Goal: Information Seeking & Learning: Learn about a topic

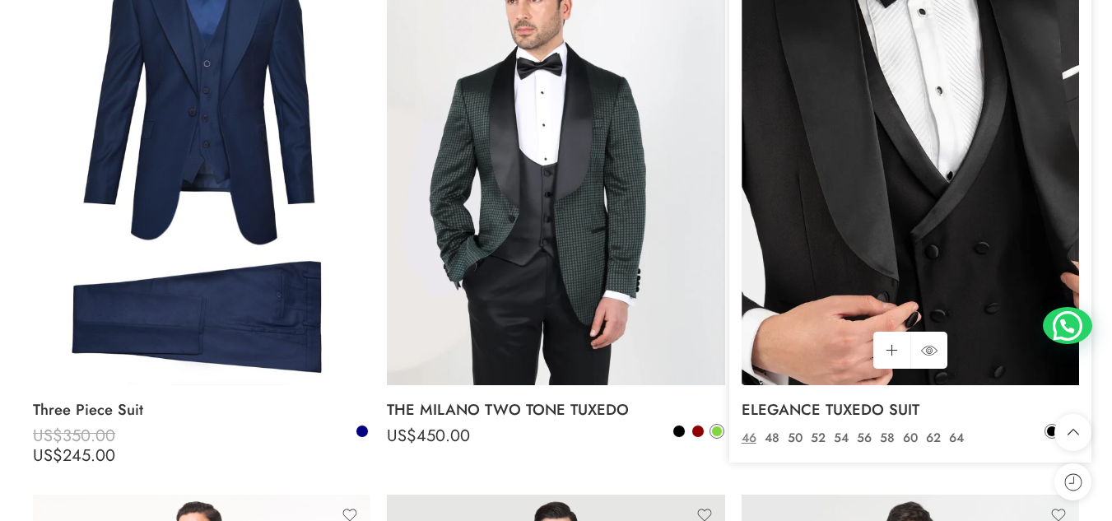
scroll to position [3060, 0]
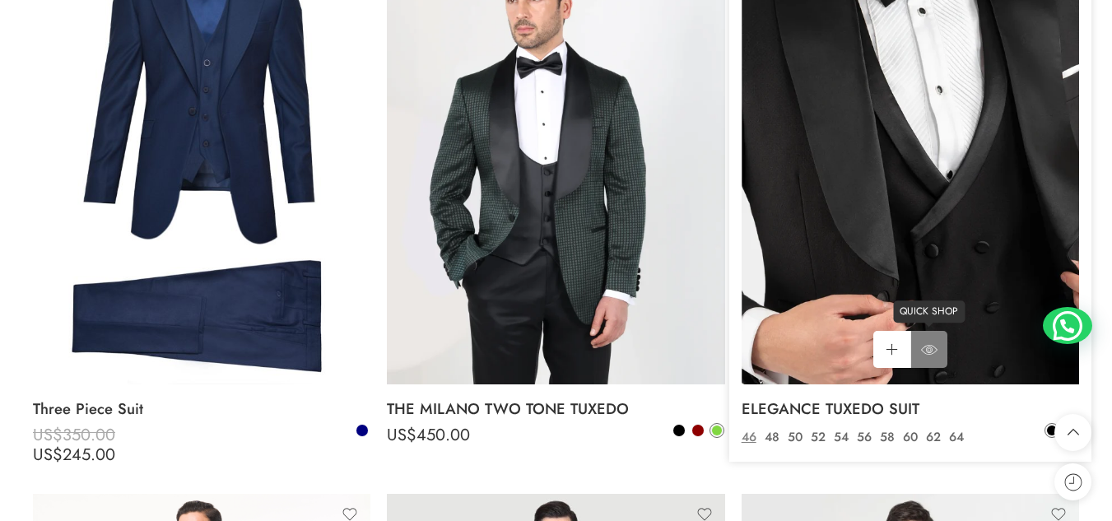
click at [925, 332] on link "QUICK SHOP" at bounding box center [929, 349] width 37 height 37
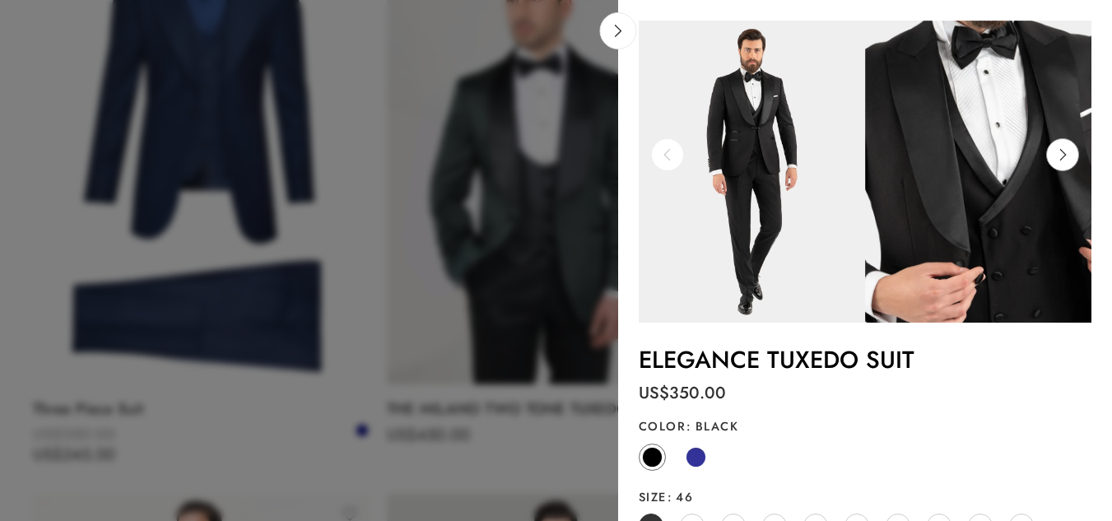
click at [1056, 163] on icon at bounding box center [1062, 154] width 31 height 33
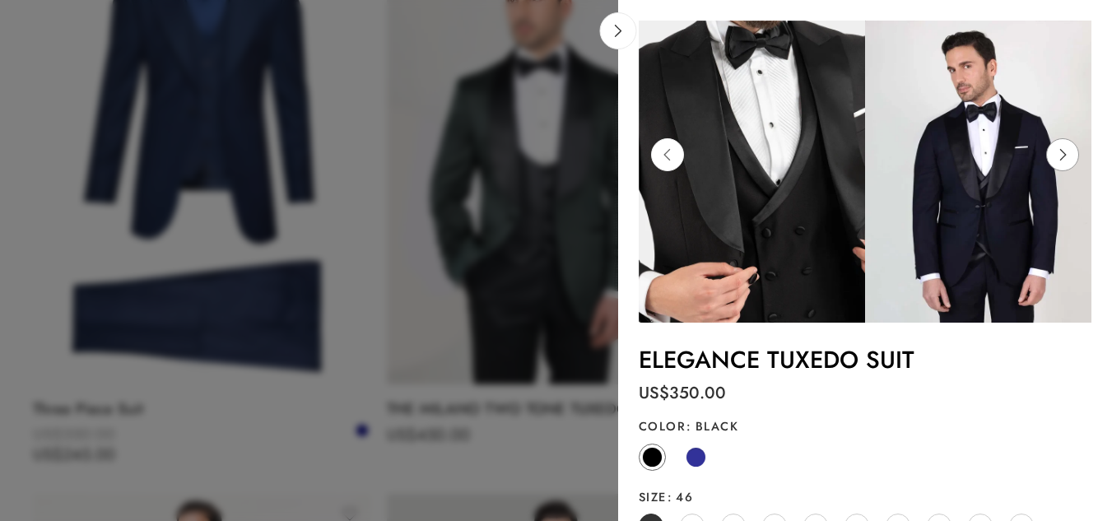
click at [1056, 163] on icon at bounding box center [1062, 154] width 31 height 33
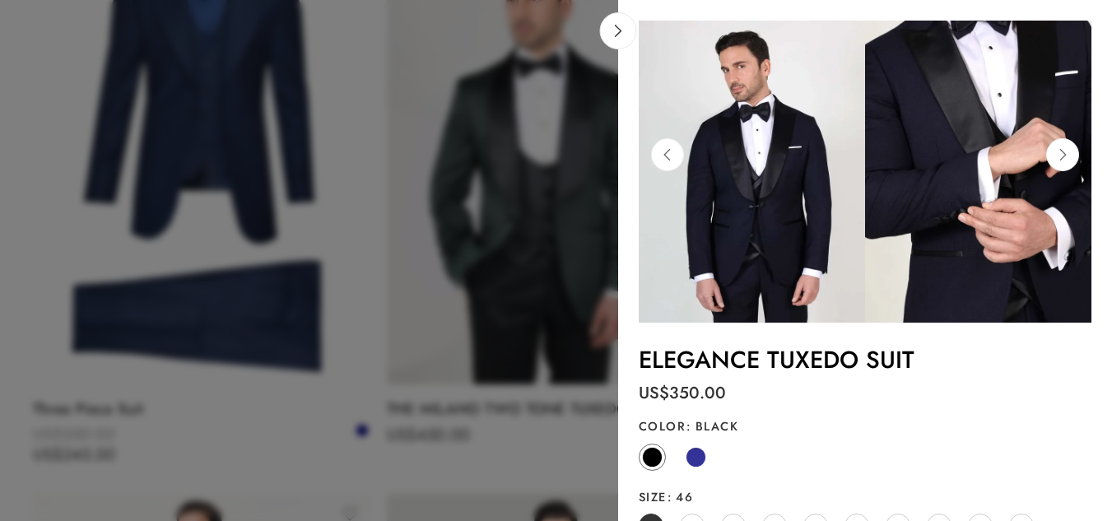
click at [693, 156] on img at bounding box center [752, 172] width 226 height 302
click at [660, 147] on icon at bounding box center [667, 154] width 31 height 33
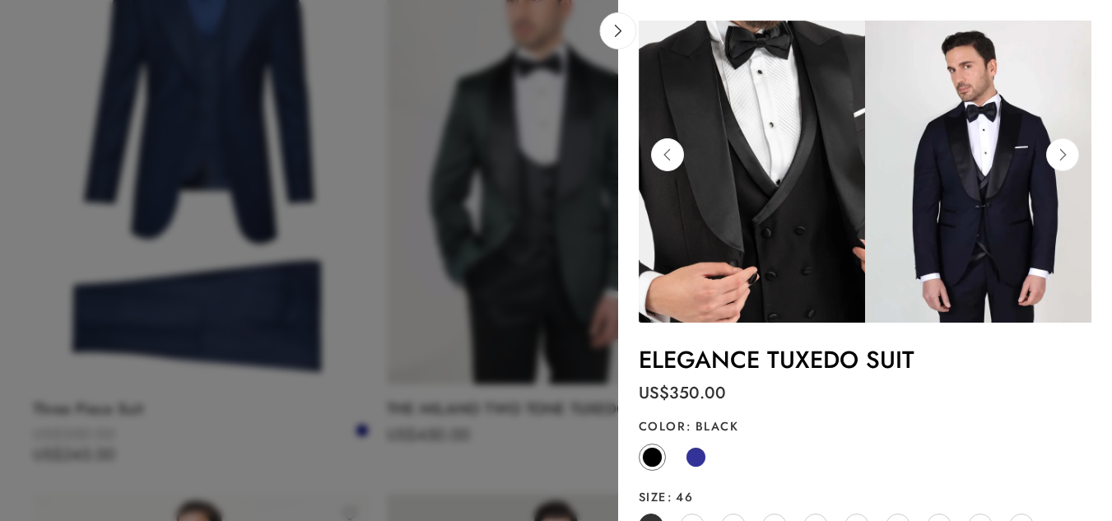
click at [646, 145] on img at bounding box center [752, 172] width 226 height 302
click at [664, 157] on icon at bounding box center [667, 154] width 31 height 33
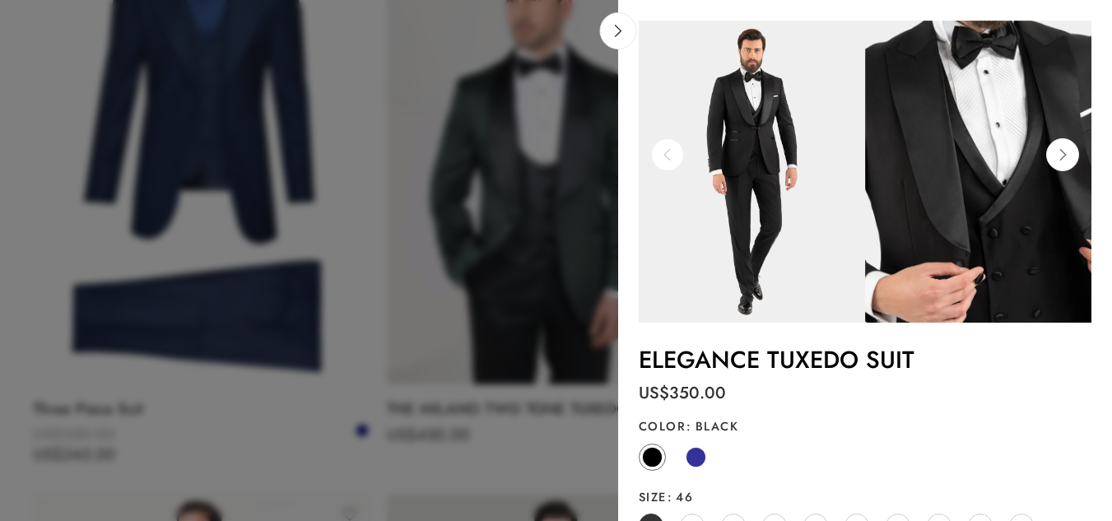
click at [665, 157] on icon at bounding box center [667, 154] width 31 height 33
click at [1052, 156] on icon at bounding box center [1062, 154] width 31 height 33
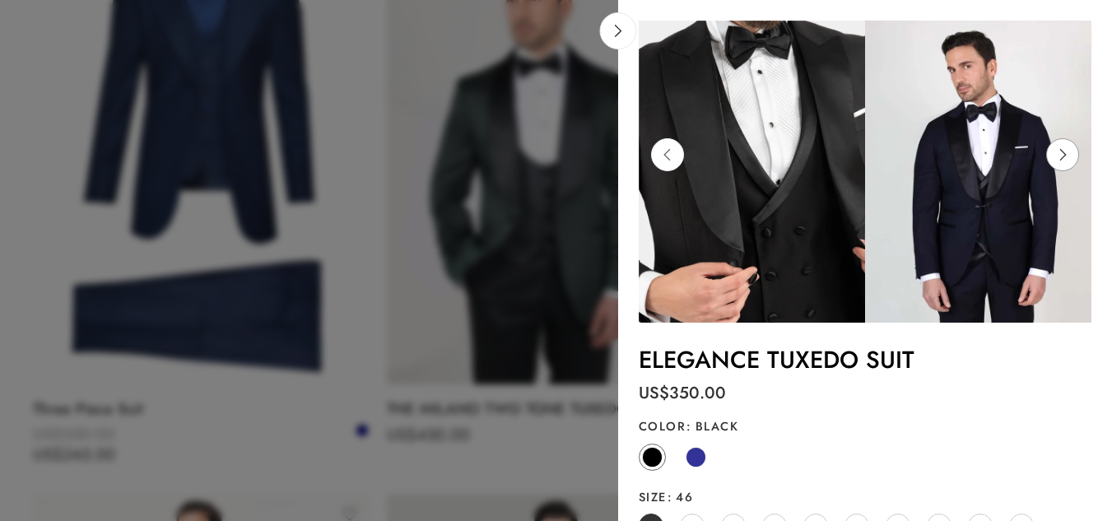
click at [1052, 156] on icon at bounding box center [1062, 154] width 31 height 33
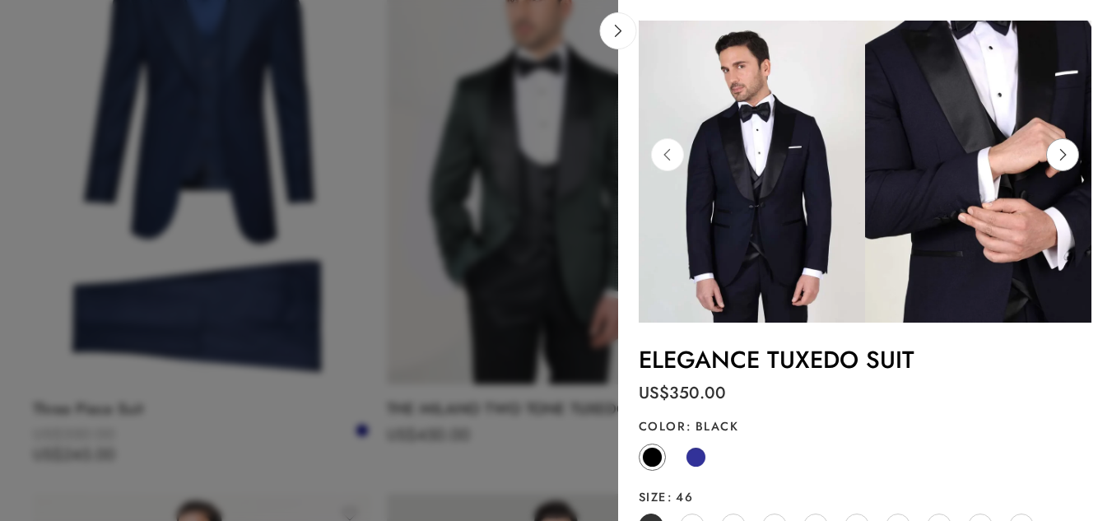
click at [1052, 156] on icon at bounding box center [1062, 154] width 31 height 33
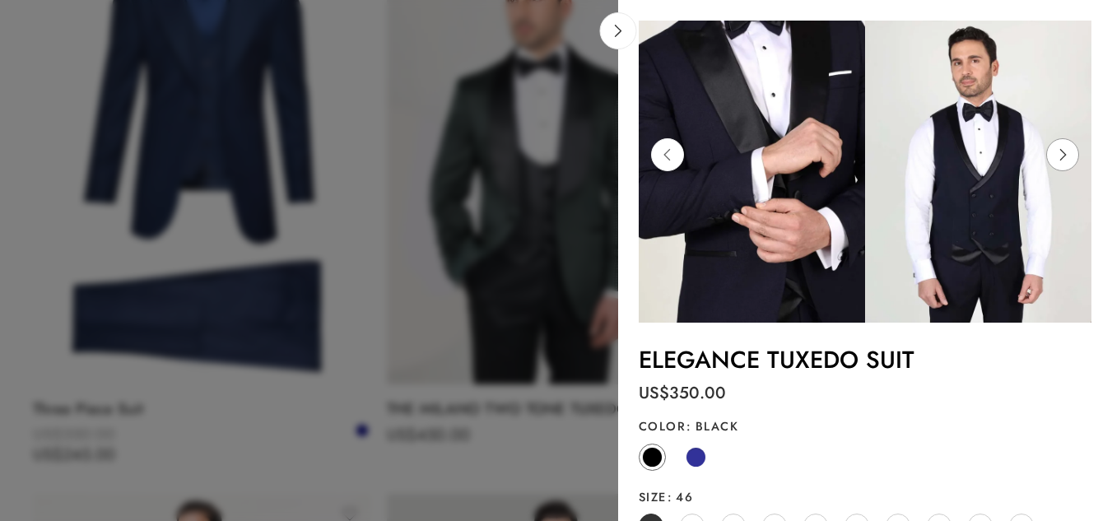
click at [1052, 156] on icon at bounding box center [1062, 154] width 31 height 33
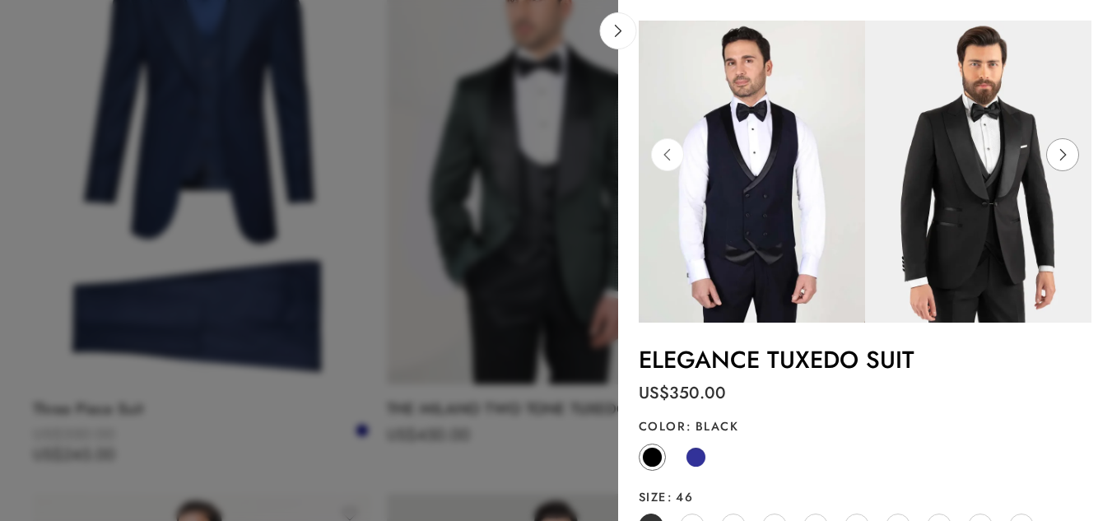
click at [1052, 156] on icon at bounding box center [1062, 154] width 31 height 33
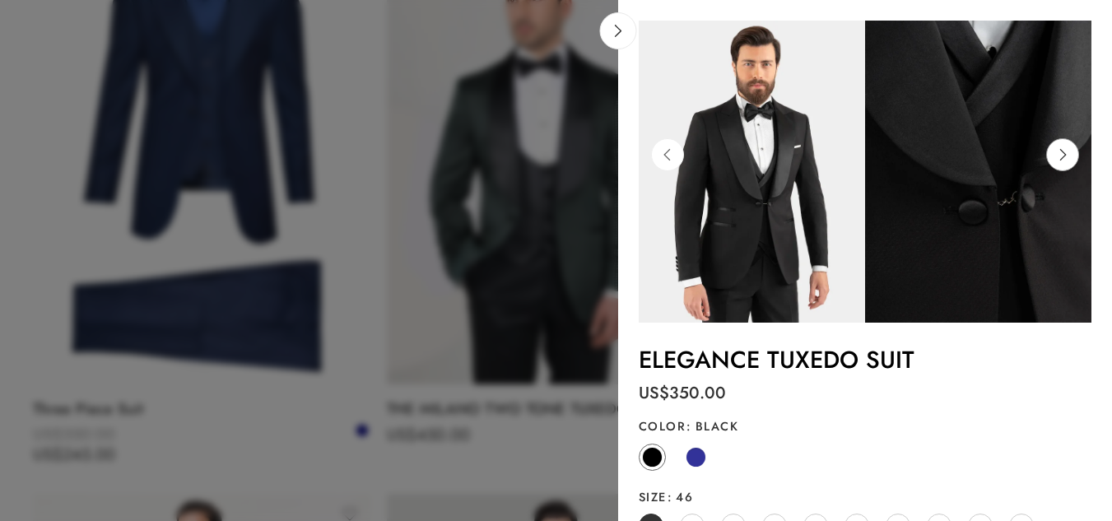
click at [1052, 156] on icon at bounding box center [1062, 154] width 31 height 33
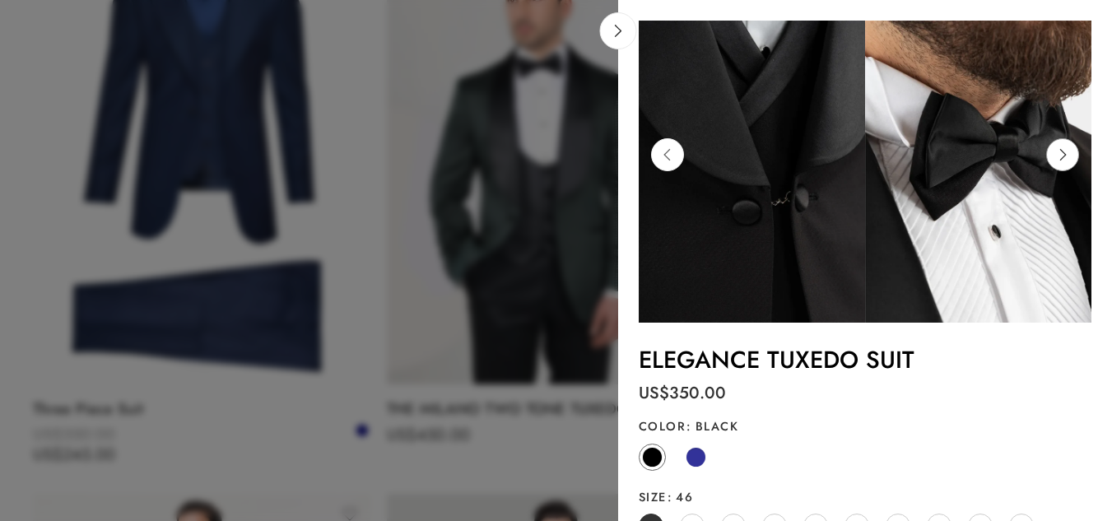
click at [1052, 156] on icon at bounding box center [1062, 154] width 31 height 33
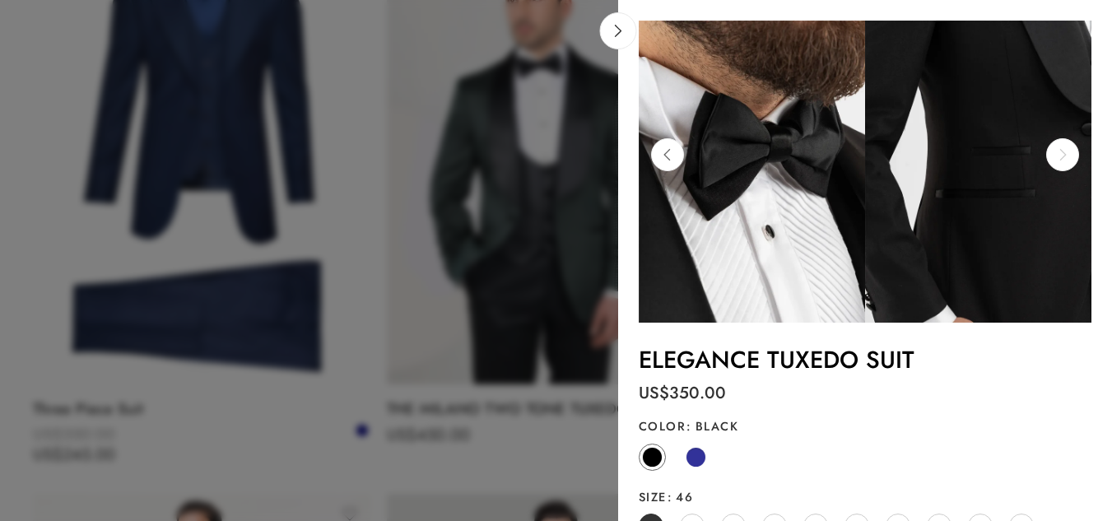
click at [1052, 156] on icon at bounding box center [1062, 154] width 31 height 33
